Goal: Task Accomplishment & Management: Manage account settings

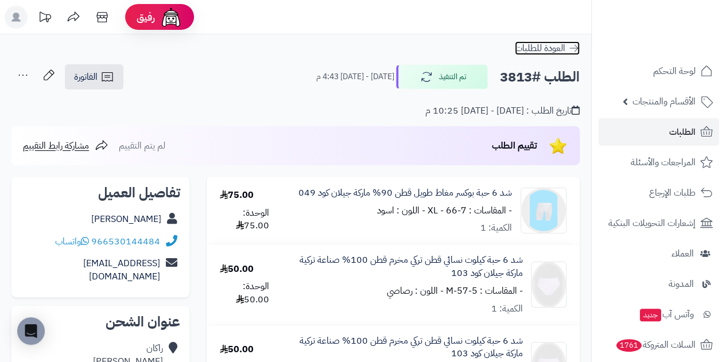
click at [549, 49] on span "العودة للطلبات" at bounding box center [540, 48] width 51 height 14
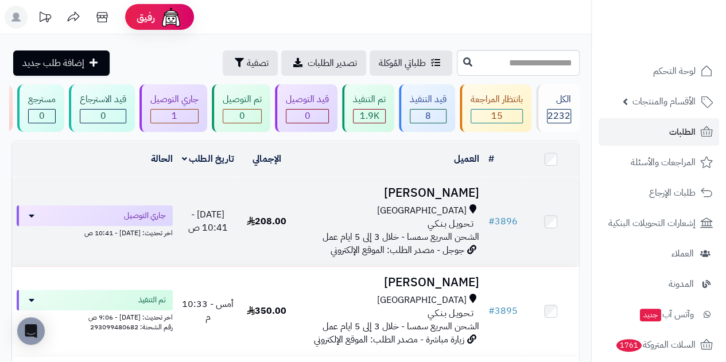
click at [463, 231] on span "تـحـويـل بـنـكـي" at bounding box center [451, 224] width 46 height 13
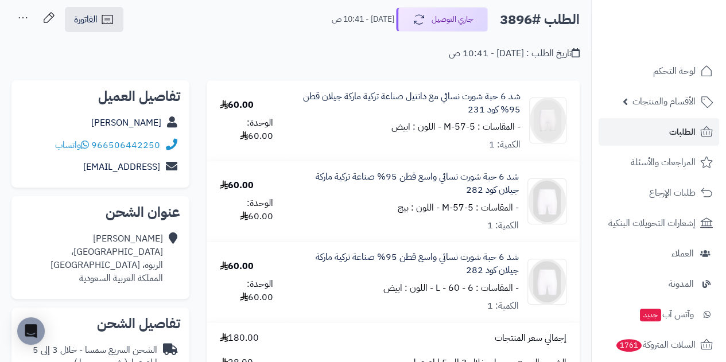
scroll to position [58, 0]
drag, startPoint x: 2, startPoint y: 285, endPoint x: 2, endPoint y: 295, distance: 9.2
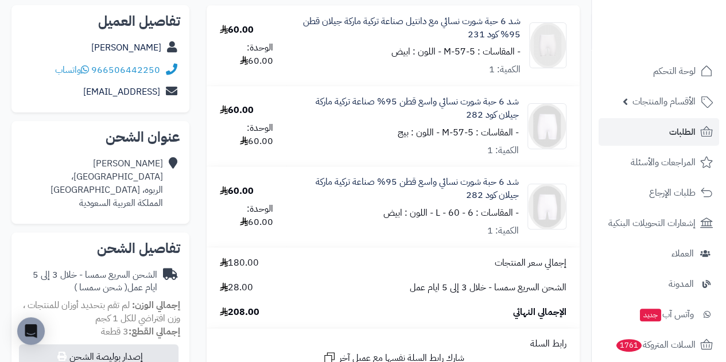
drag, startPoint x: 116, startPoint y: 389, endPoint x: 226, endPoint y: 389, distance: 110.2
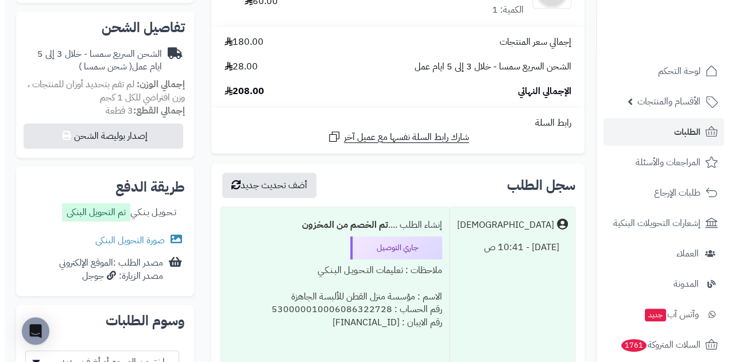
scroll to position [371, 0]
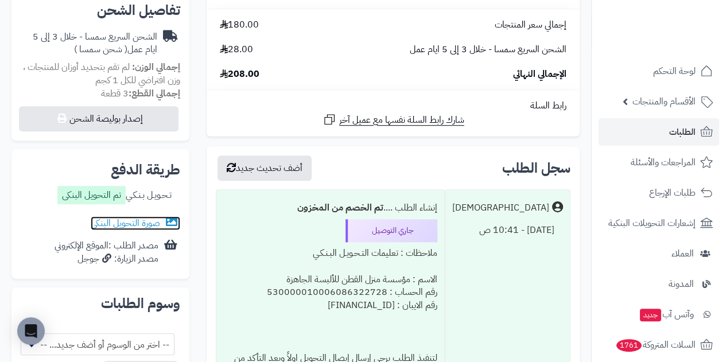
click at [137, 222] on link "صورة التحويل البنكى" at bounding box center [136, 223] width 90 height 14
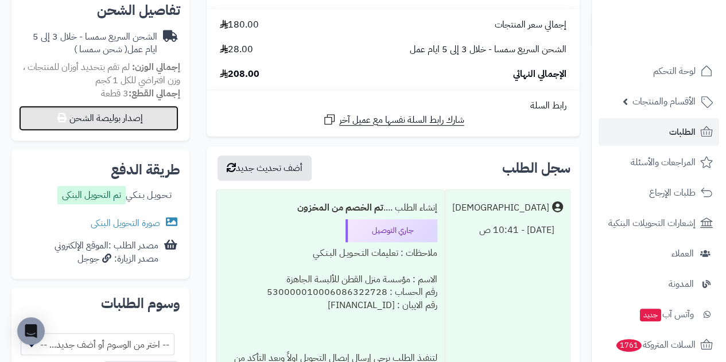
click at [91, 118] on button "إصدار بوليصة الشحن" at bounding box center [99, 118] width 160 height 25
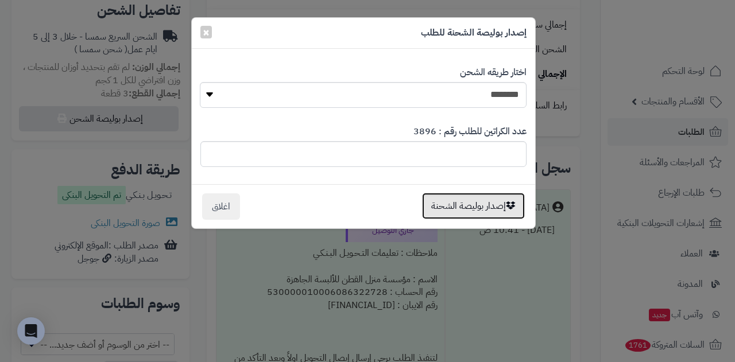
click at [496, 207] on button "إصدار بوليصة الشحنة" at bounding box center [473, 206] width 103 height 26
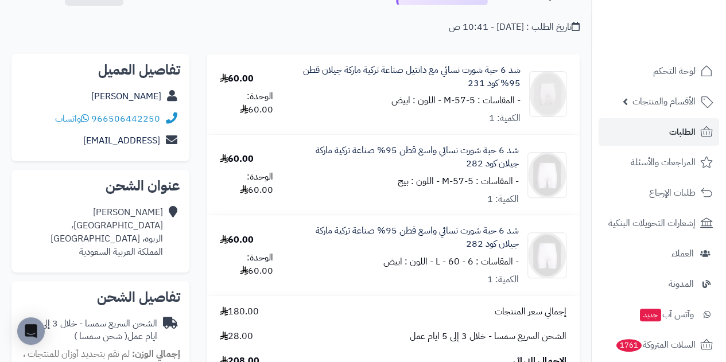
scroll to position [371, 0]
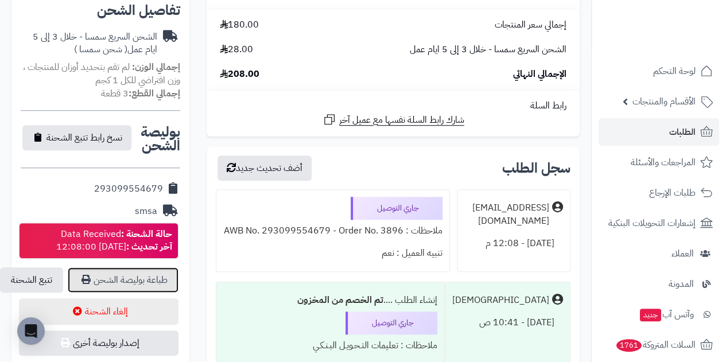
click at [139, 277] on link "طباعة بوليصة الشحن" at bounding box center [123, 280] width 111 height 25
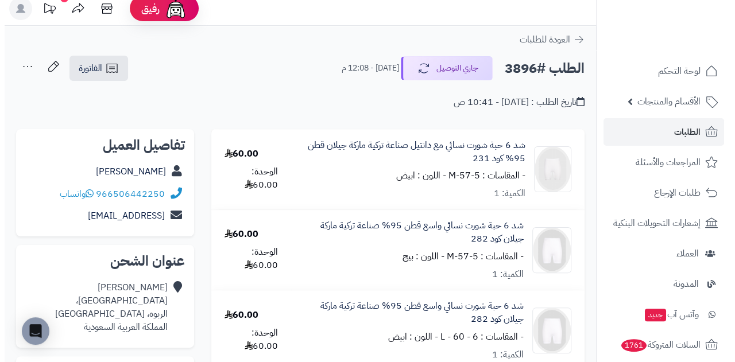
scroll to position [0, 0]
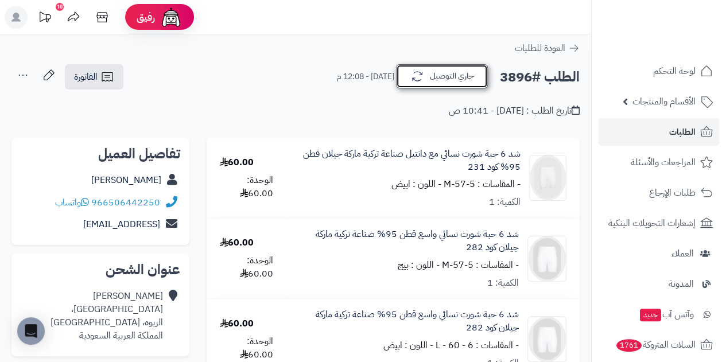
click at [427, 72] on button "جاري التوصيل" at bounding box center [442, 76] width 92 height 24
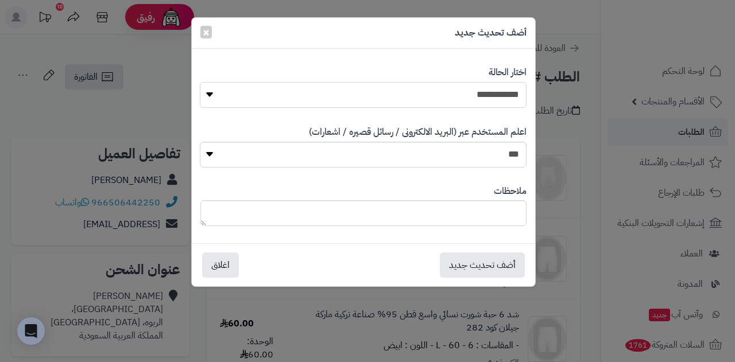
click at [434, 88] on select "**********" at bounding box center [363, 95] width 327 height 26
select select "*"
click at [200, 82] on select "**********" at bounding box center [363, 95] width 327 height 26
click at [509, 264] on button "أضف تحديث جديد" at bounding box center [482, 264] width 85 height 25
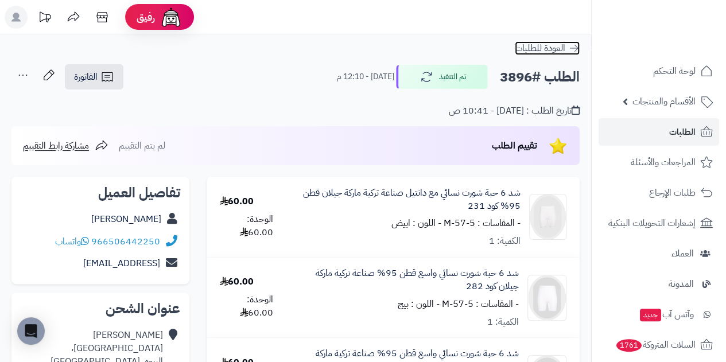
click at [540, 45] on span "العودة للطلبات" at bounding box center [540, 48] width 51 height 14
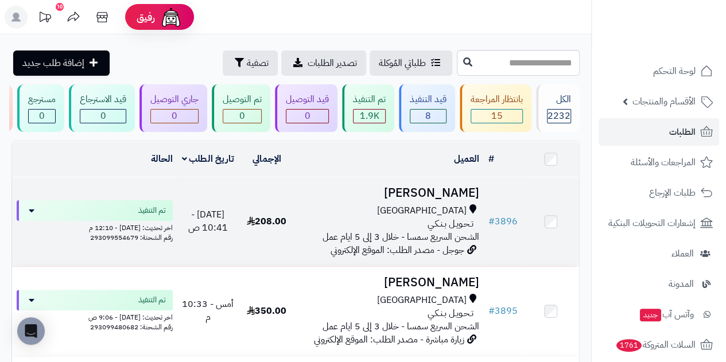
click at [434, 231] on span "تـحـويـل بـنـكـي" at bounding box center [451, 224] width 46 height 13
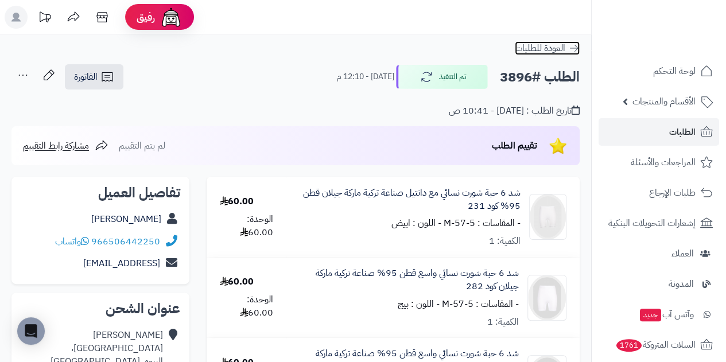
click at [574, 49] on icon at bounding box center [573, 47] width 11 height 11
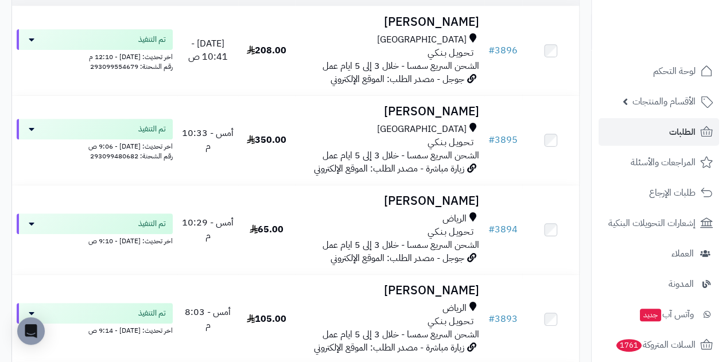
scroll to position [115, 0]
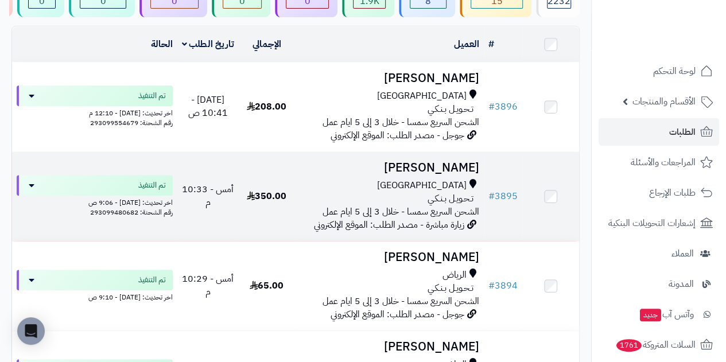
click at [427, 219] on span "الشحن السريع سمسا - خلال 3 إلى 5 ايام عمل" at bounding box center [401, 212] width 157 height 14
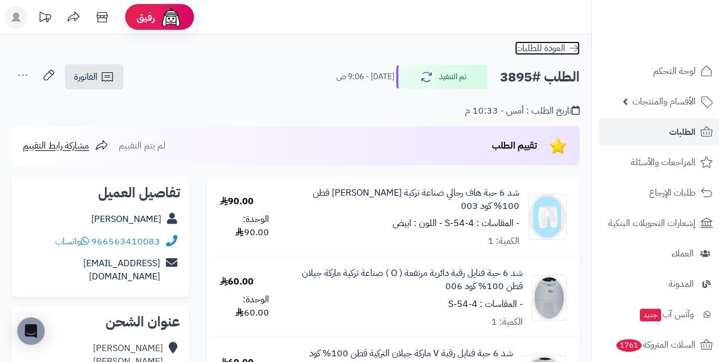
click at [552, 44] on span "العودة للطلبات" at bounding box center [540, 48] width 51 height 14
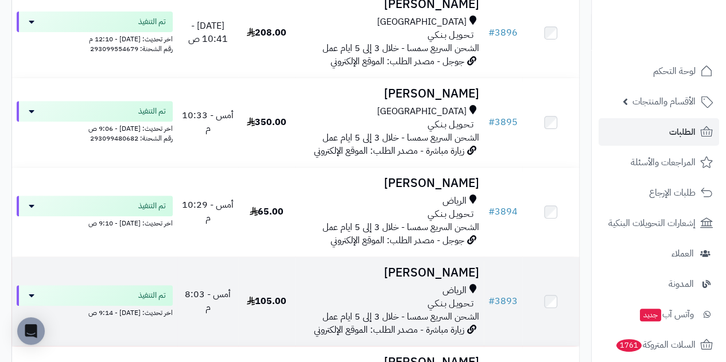
scroll to position [230, 0]
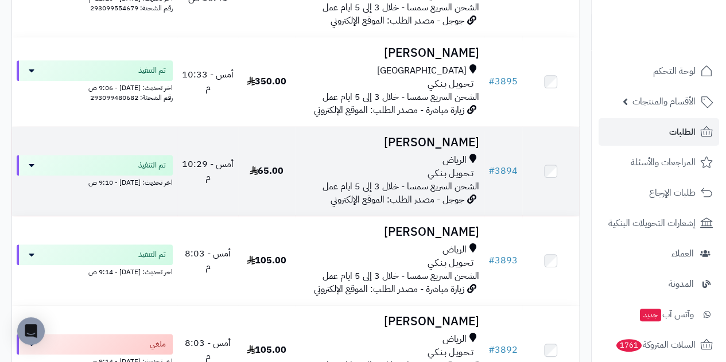
click at [408, 192] on span "الشحن السريع سمسا - خلال 3 إلى 5 ايام عمل" at bounding box center [401, 187] width 157 height 14
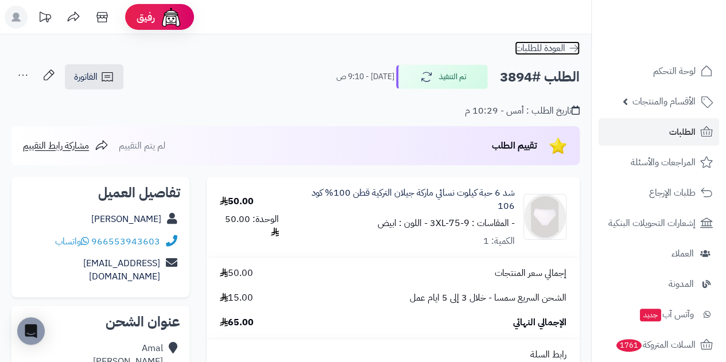
click at [554, 48] on span "العودة للطلبات" at bounding box center [540, 48] width 51 height 14
